Goal: Task Accomplishment & Management: Use online tool/utility

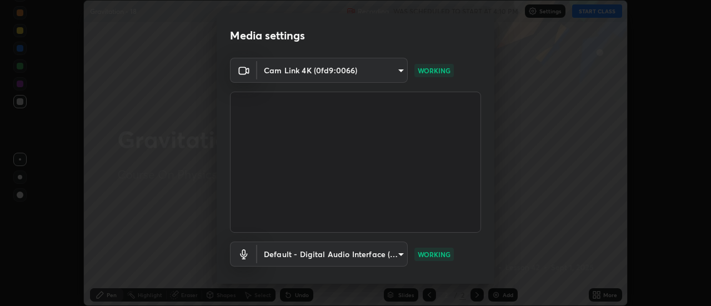
scroll to position [58, 0]
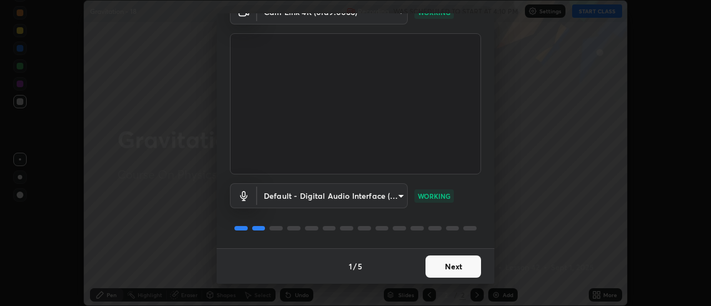
click at [443, 268] on button "Next" at bounding box center [454, 267] width 56 height 22
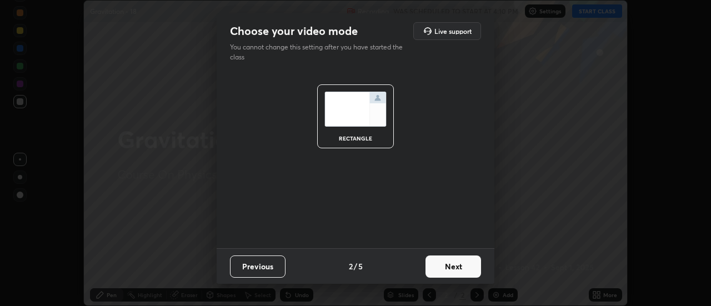
click at [447, 268] on button "Next" at bounding box center [454, 267] width 56 height 22
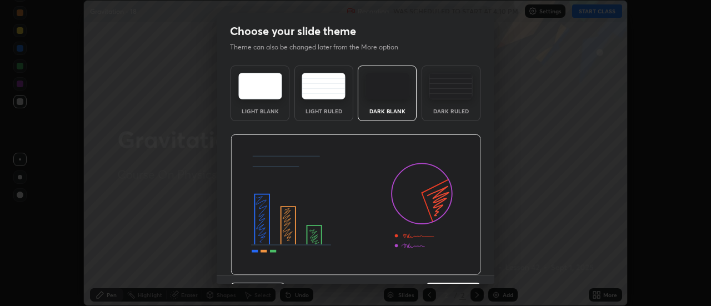
click at [438, 105] on div "Dark Ruled" at bounding box center [451, 94] width 59 height 56
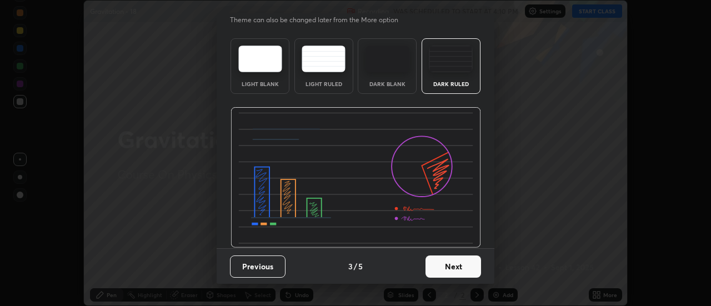
click at [452, 266] on button "Next" at bounding box center [454, 267] width 56 height 22
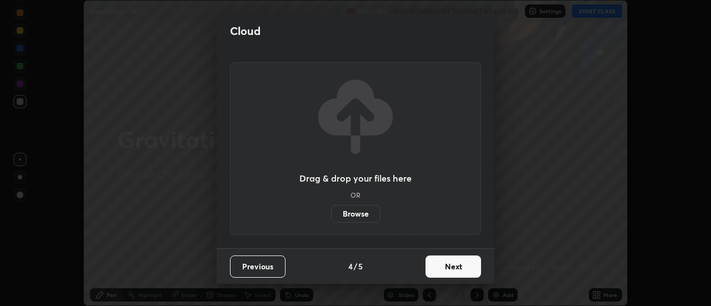
scroll to position [0, 0]
click at [448, 268] on button "Next" at bounding box center [454, 267] width 56 height 22
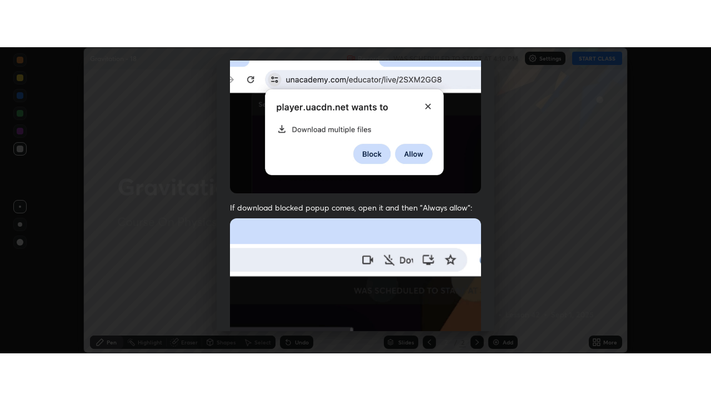
scroll to position [285, 0]
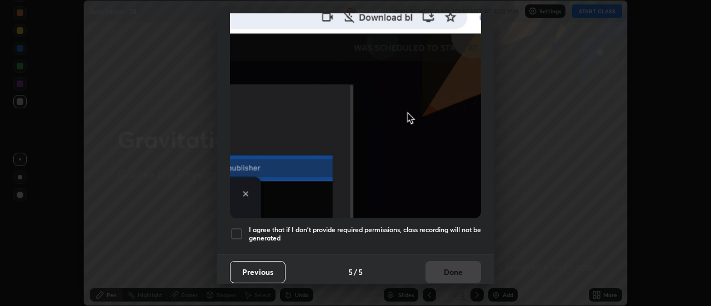
click at [235, 227] on div at bounding box center [236, 233] width 13 height 13
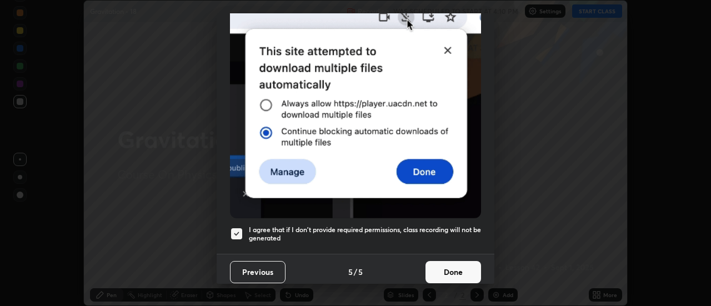
click at [440, 264] on button "Done" at bounding box center [454, 272] width 56 height 22
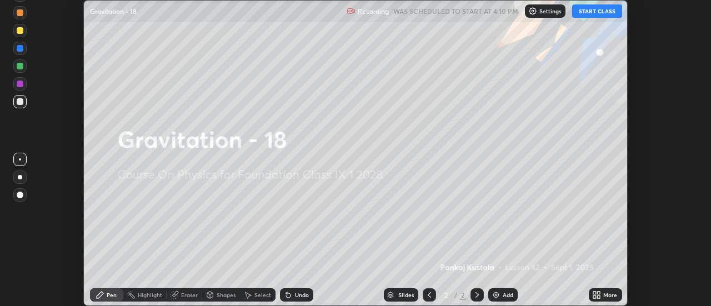
click at [589, 14] on button "START CLASS" at bounding box center [597, 10] width 50 height 13
click at [596, 292] on icon at bounding box center [595, 293] width 3 height 3
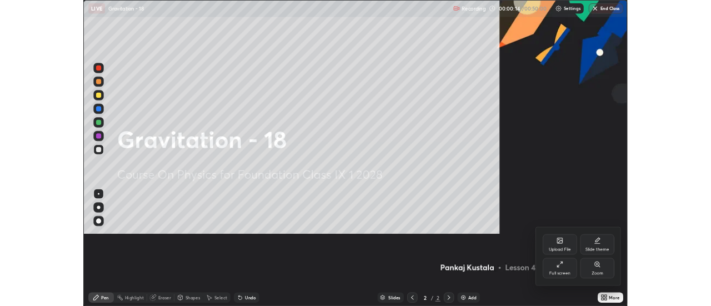
scroll to position [400, 711]
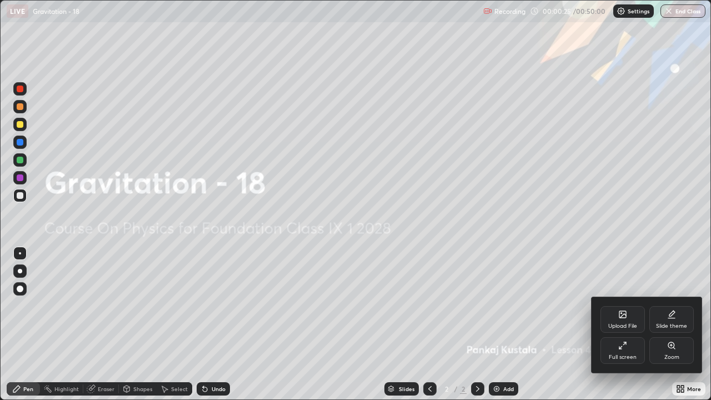
click at [479, 306] on div at bounding box center [355, 200] width 711 height 400
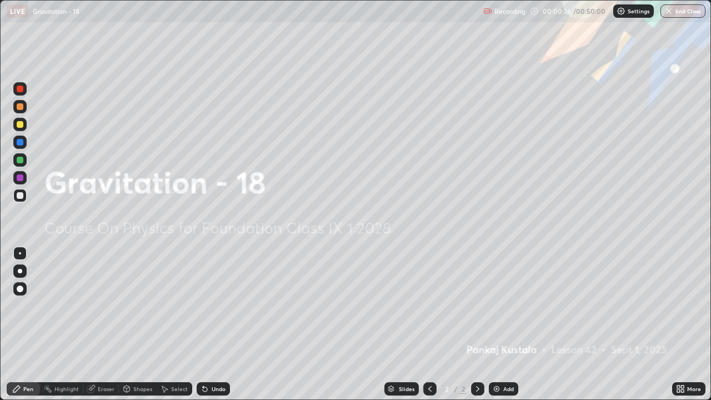
click at [503, 306] on div "Add" at bounding box center [508, 389] width 11 height 6
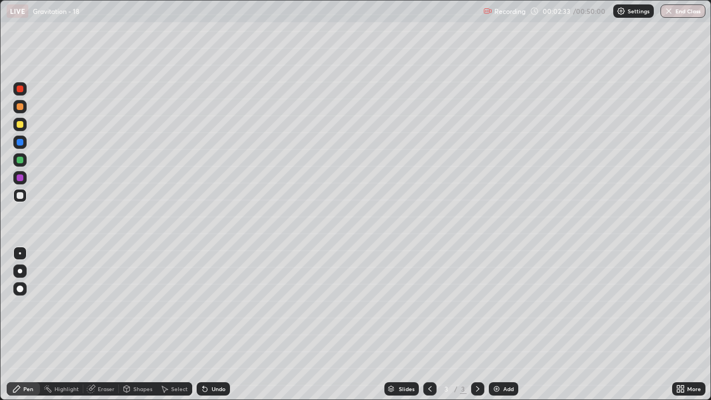
click at [97, 306] on div "Eraser" at bounding box center [101, 388] width 36 height 13
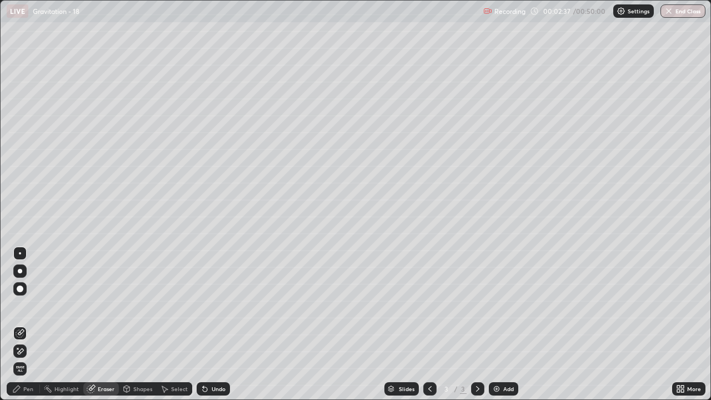
click at [28, 306] on div "Pen" at bounding box center [28, 389] width 10 height 6
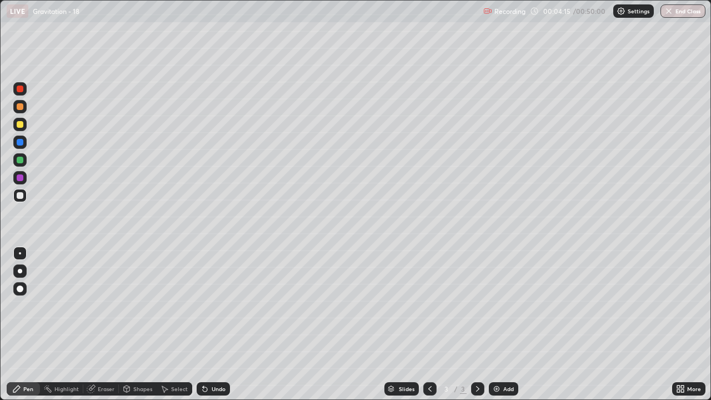
click at [214, 306] on div "Undo" at bounding box center [219, 389] width 14 height 6
click at [215, 306] on div "Undo" at bounding box center [219, 389] width 14 height 6
click at [217, 306] on div "Undo" at bounding box center [219, 389] width 14 height 6
click at [98, 306] on div "Eraser" at bounding box center [106, 389] width 17 height 6
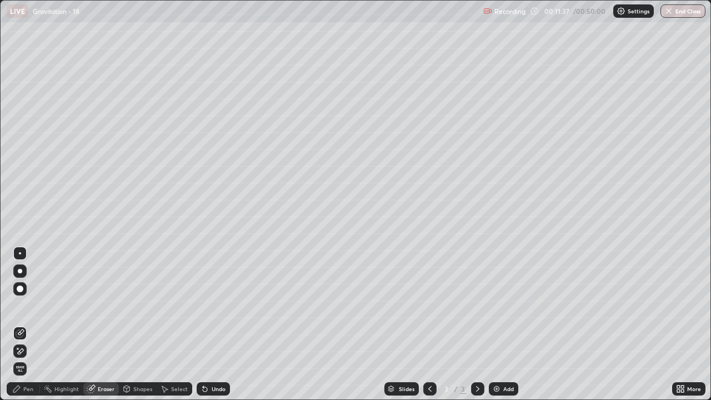
click at [502, 306] on div "Add" at bounding box center [503, 388] width 29 height 13
click at [31, 306] on div "Pen" at bounding box center [28, 389] width 10 height 6
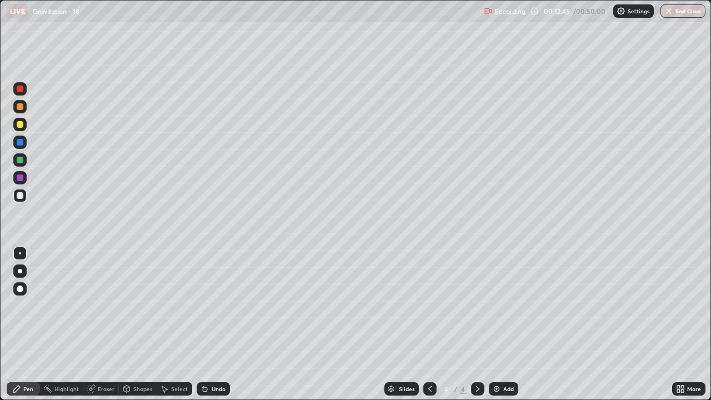
click at [103, 306] on div "Eraser" at bounding box center [106, 389] width 17 height 6
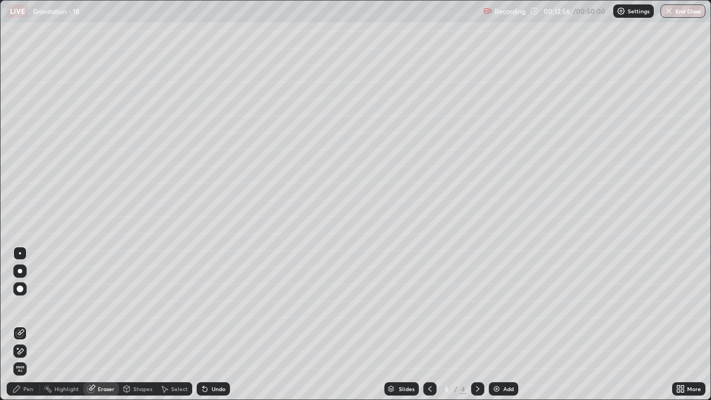
click at [31, 306] on div "Pen" at bounding box center [28, 389] width 10 height 6
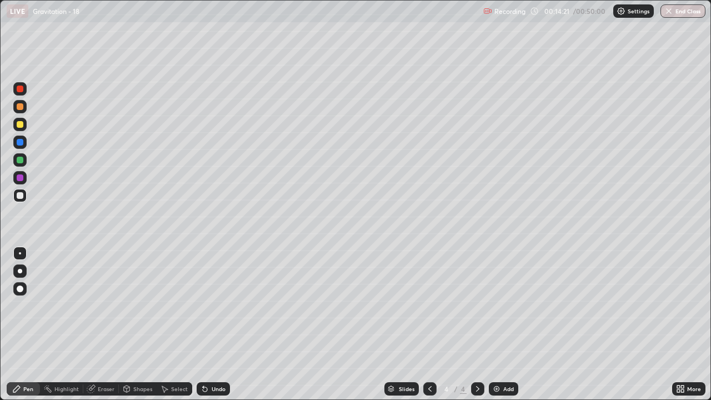
click at [108, 306] on div "Eraser" at bounding box center [106, 389] width 17 height 6
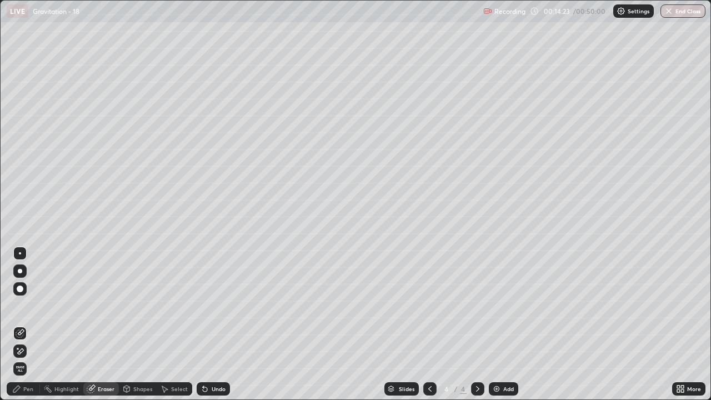
click at [21, 306] on span "Erase all" at bounding box center [20, 369] width 12 height 7
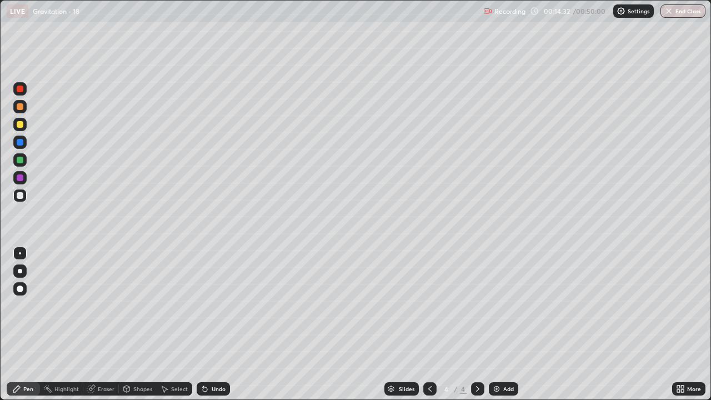
click at [21, 142] on div at bounding box center [20, 142] width 7 height 7
click at [19, 124] on div at bounding box center [20, 124] width 7 height 7
click at [103, 306] on div "Eraser" at bounding box center [106, 389] width 17 height 6
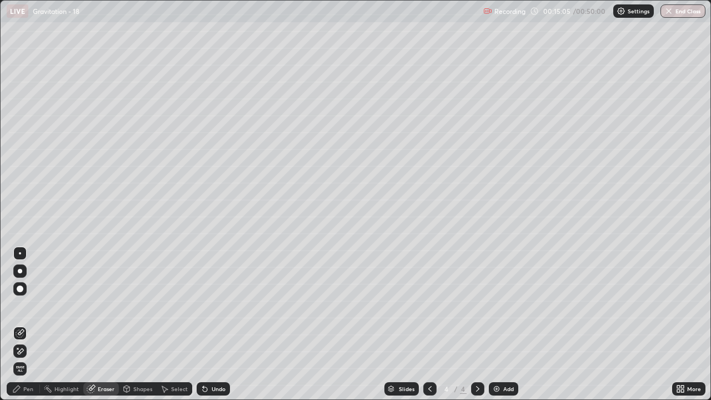
click at [24, 306] on div "Pen" at bounding box center [28, 389] width 10 height 6
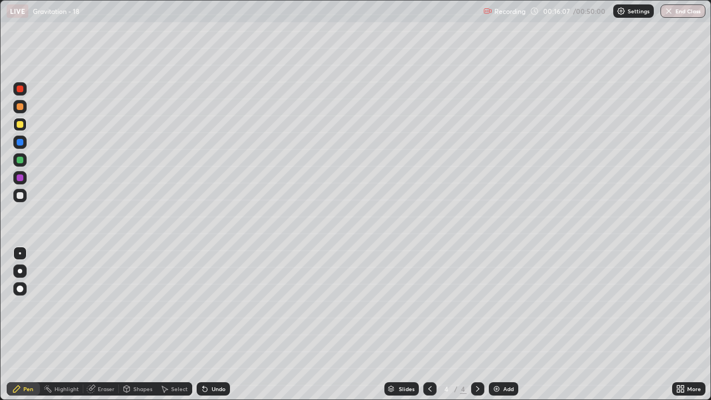
click at [21, 141] on div at bounding box center [20, 142] width 7 height 7
click at [21, 142] on div at bounding box center [20, 142] width 7 height 7
click at [22, 108] on div at bounding box center [20, 106] width 7 height 7
click at [21, 89] on div at bounding box center [20, 89] width 7 height 7
click at [20, 161] on div at bounding box center [20, 160] width 7 height 7
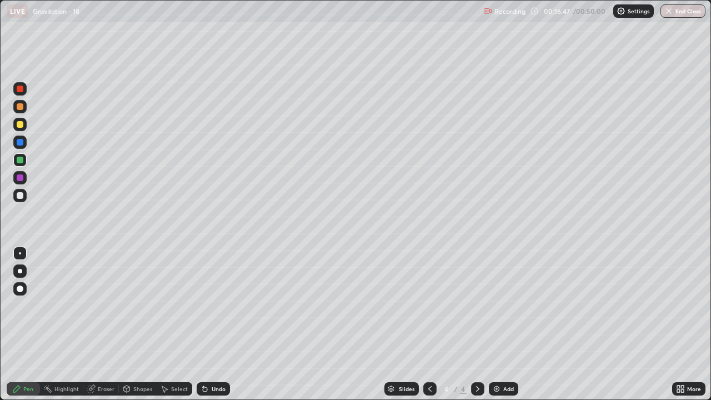
click at [21, 160] on div at bounding box center [20, 160] width 7 height 7
click at [22, 181] on div at bounding box center [19, 177] width 13 height 13
click at [104, 306] on div "Eraser" at bounding box center [106, 389] width 17 height 6
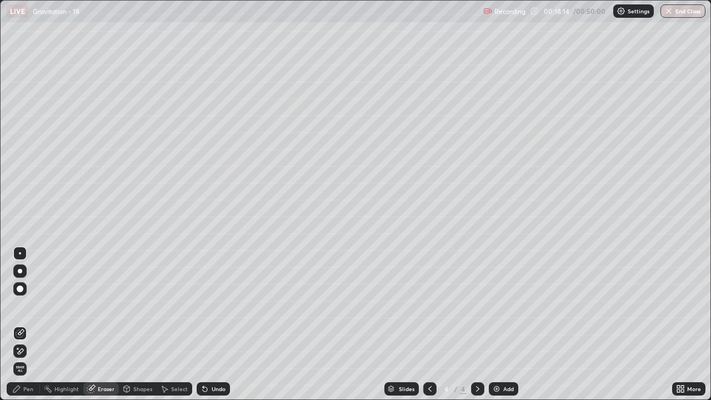
click at [102, 306] on div "Eraser" at bounding box center [106, 389] width 17 height 6
click at [103, 306] on div "Eraser" at bounding box center [106, 389] width 17 height 6
click at [101, 306] on div "Eraser" at bounding box center [106, 389] width 17 height 6
click at [20, 306] on span "Erase all" at bounding box center [20, 369] width 12 height 7
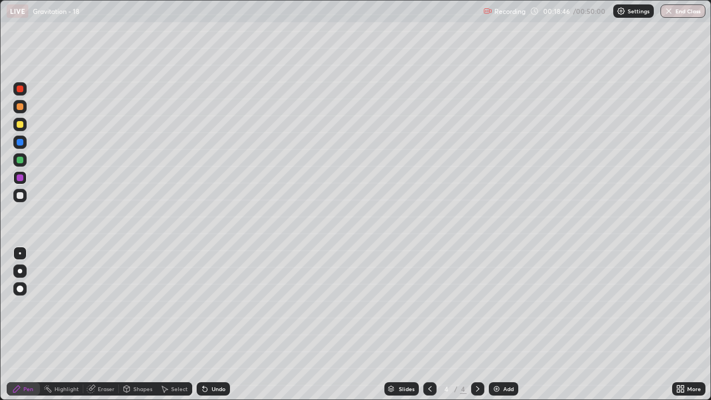
click at [212, 306] on div "Undo" at bounding box center [219, 389] width 14 height 6
click at [211, 306] on div "Undo" at bounding box center [213, 388] width 33 height 13
click at [213, 306] on div "Undo" at bounding box center [213, 388] width 33 height 13
click at [215, 306] on div "Undo" at bounding box center [213, 388] width 33 height 13
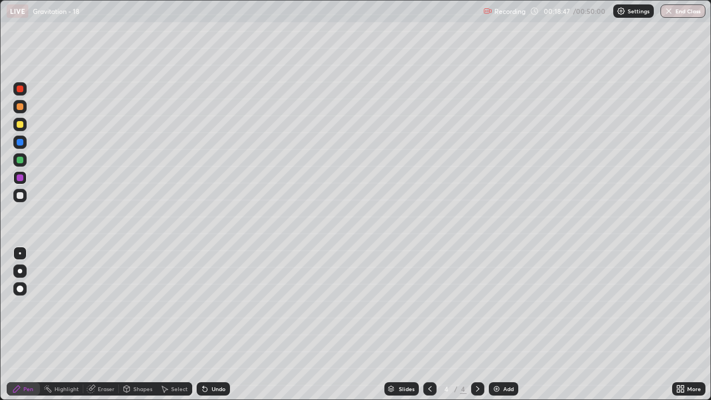
click at [215, 306] on div "Undo" at bounding box center [213, 388] width 33 height 13
click at [217, 306] on div "Undo" at bounding box center [213, 388] width 33 height 13
click at [216, 306] on div "Undo" at bounding box center [213, 388] width 33 height 13
click at [102, 306] on div "Eraser" at bounding box center [106, 389] width 17 height 6
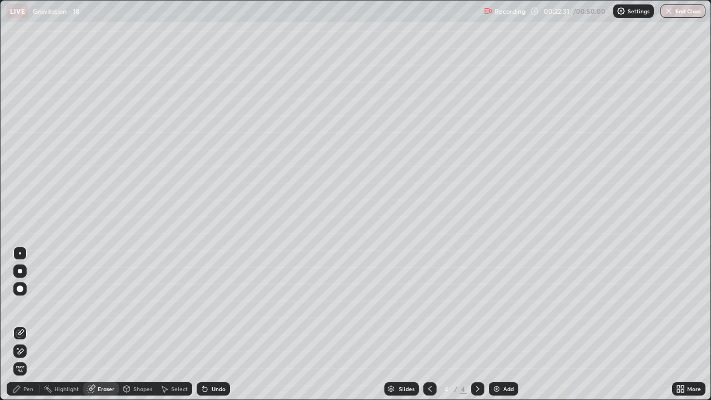
click at [22, 306] on span "Erase all" at bounding box center [20, 369] width 12 height 7
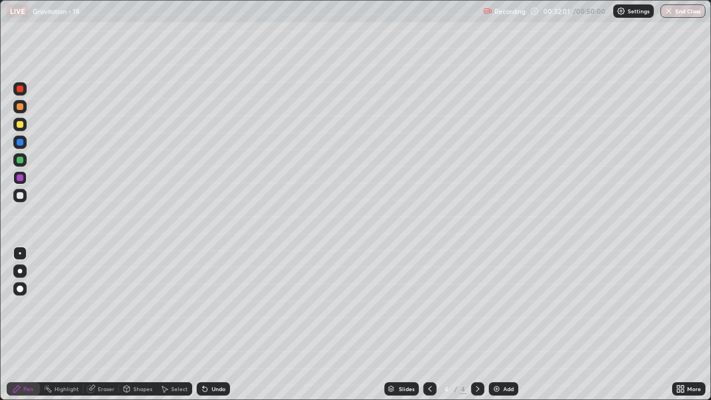
click at [21, 142] on div at bounding box center [20, 142] width 7 height 7
click at [216, 306] on div "Undo" at bounding box center [219, 389] width 14 height 6
click at [215, 306] on div "Undo" at bounding box center [219, 389] width 14 height 6
click at [212, 306] on div "Undo" at bounding box center [219, 389] width 14 height 6
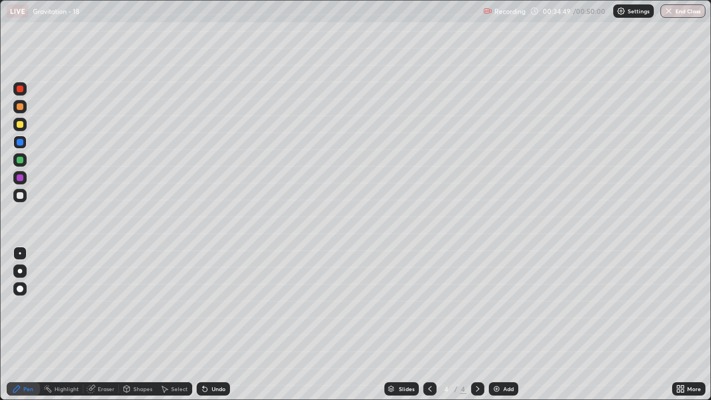
click at [212, 306] on div "Undo" at bounding box center [219, 389] width 14 height 6
click at [106, 306] on div "Eraser" at bounding box center [106, 389] width 17 height 6
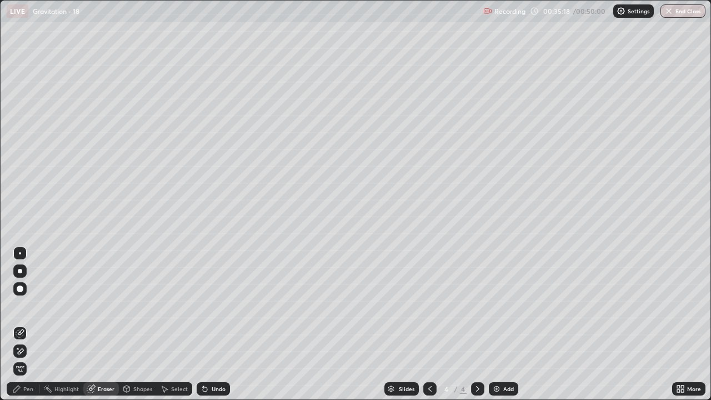
click at [24, 306] on span "Erase all" at bounding box center [20, 369] width 12 height 7
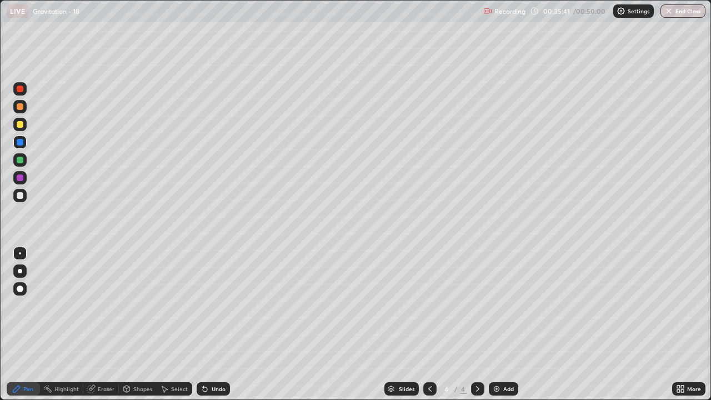
click at [679, 10] on button "End Class" at bounding box center [683, 10] width 45 height 13
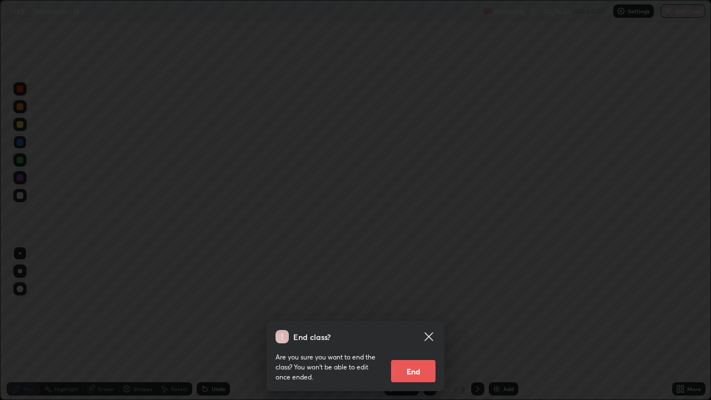
click at [530, 269] on div "End class? Are you sure you want to end the class? You won’t be able to edit on…" at bounding box center [355, 200] width 711 height 400
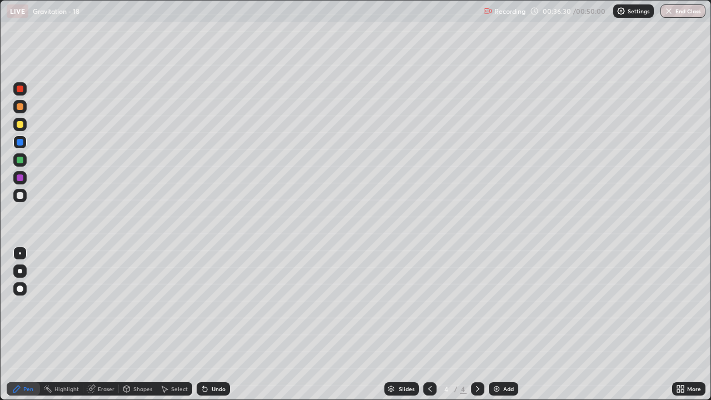
click at [678, 12] on button "End Class" at bounding box center [683, 10] width 45 height 13
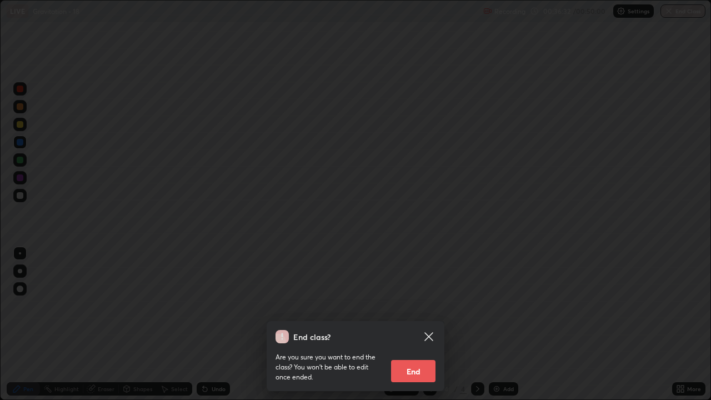
click at [420, 306] on button "End" at bounding box center [413, 371] width 44 height 22
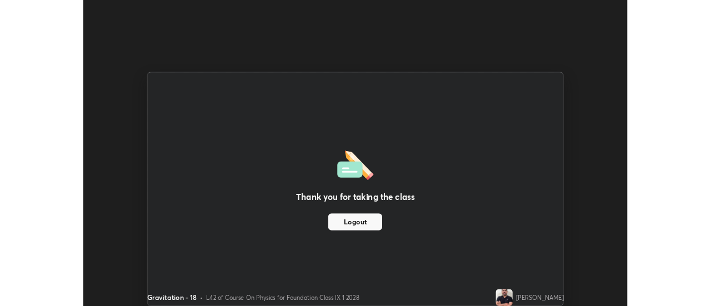
scroll to position [55268, 54863]
